Goal: Navigation & Orientation: Find specific page/section

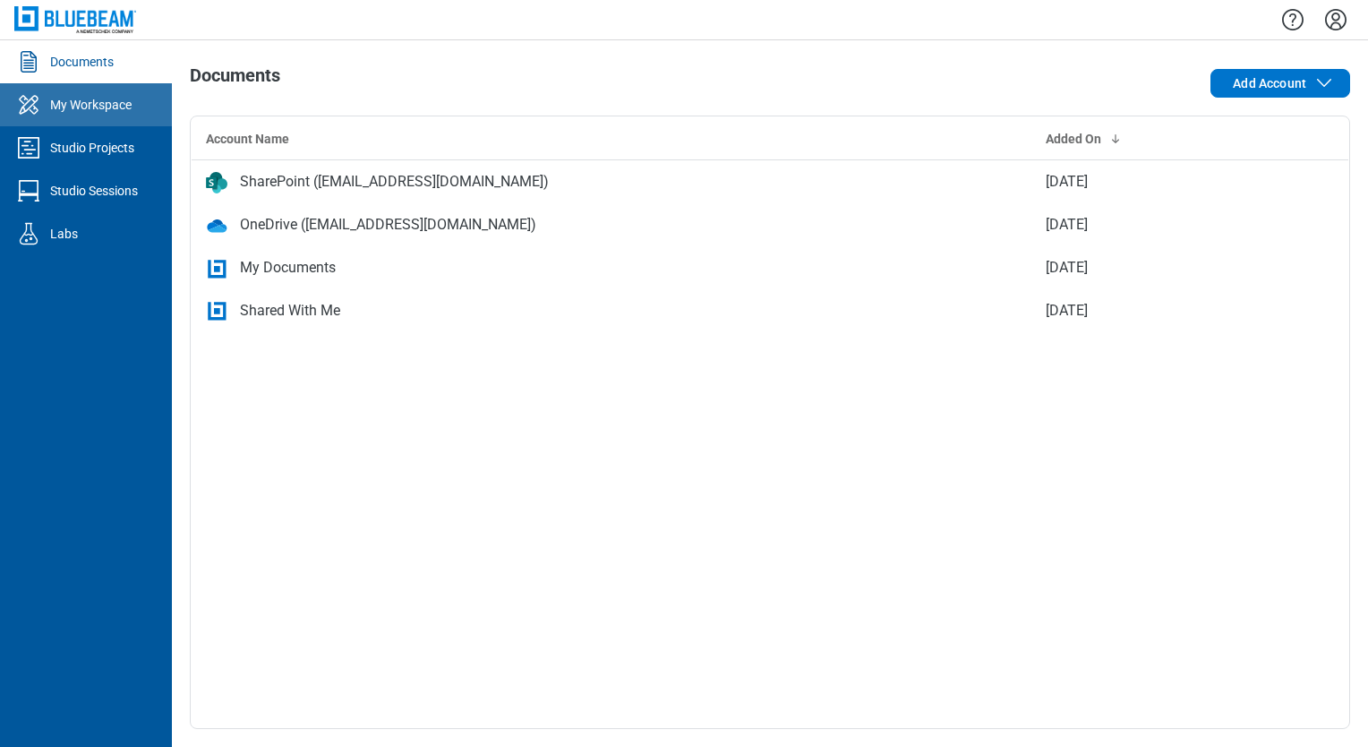
click at [106, 113] on div "My Workspace" at bounding box center [90, 105] width 81 height 18
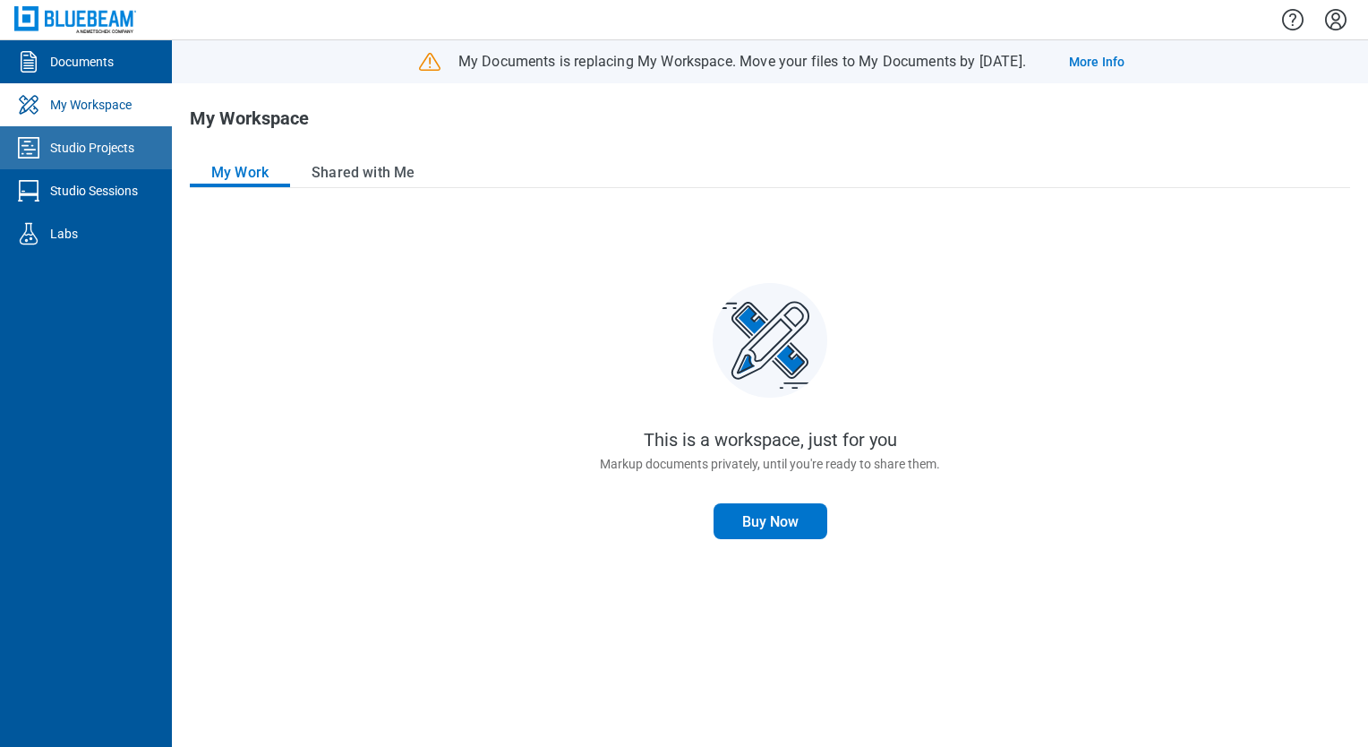
click at [73, 150] on div "Studio Projects" at bounding box center [92, 148] width 84 height 18
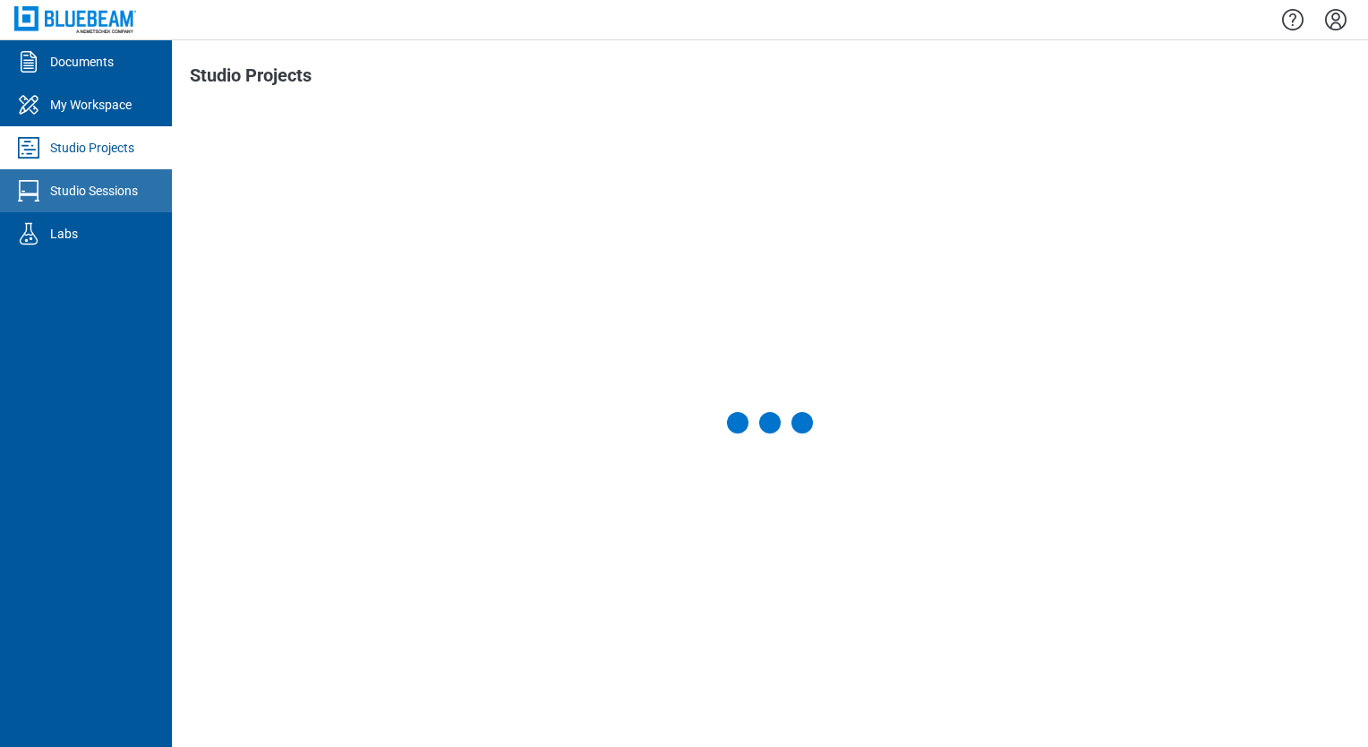
click at [136, 205] on link "Studio Sessions" at bounding box center [86, 190] width 172 height 43
